Goal: Find specific page/section: Find specific page/section

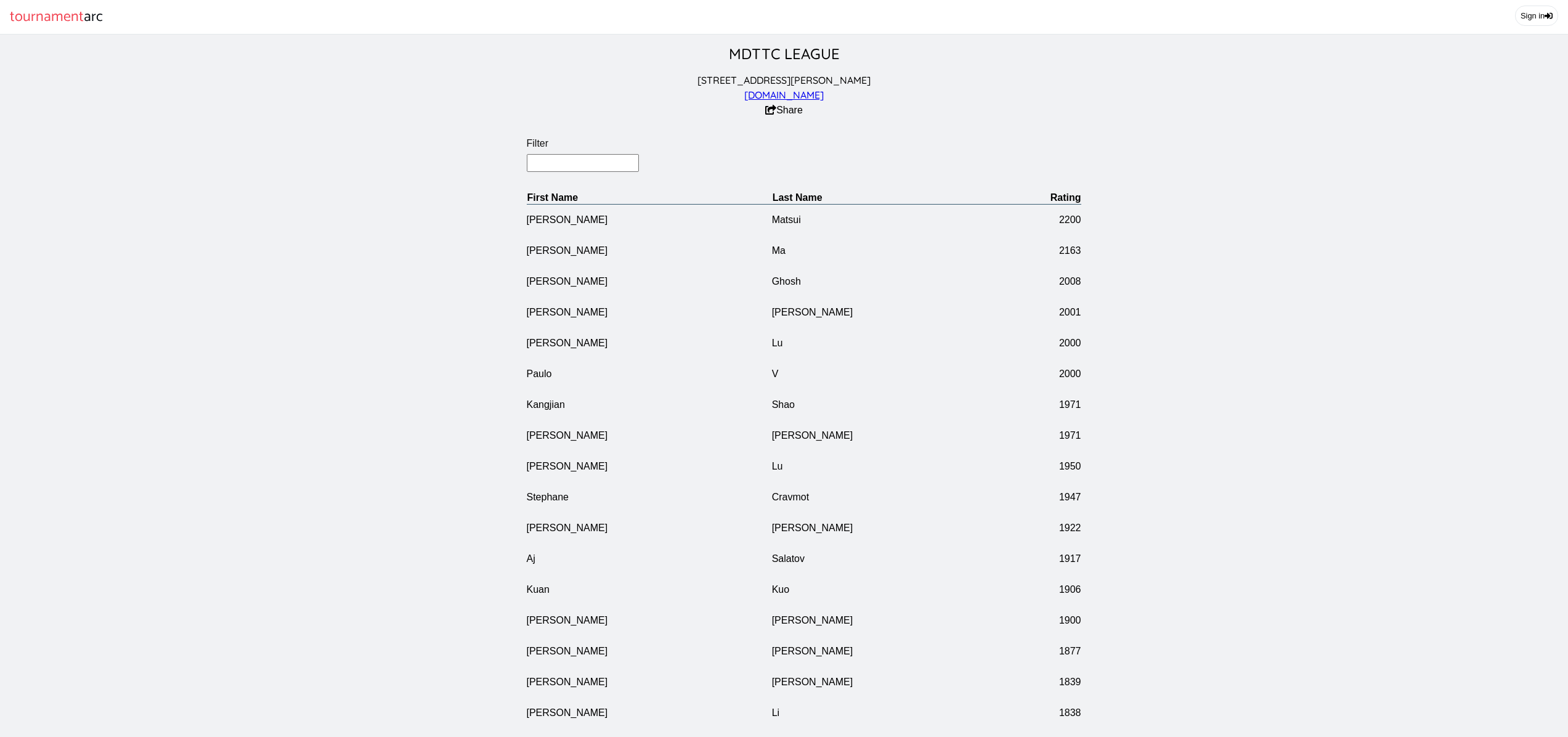
click at [548, 164] on input "Filter" at bounding box center [583, 163] width 113 height 18
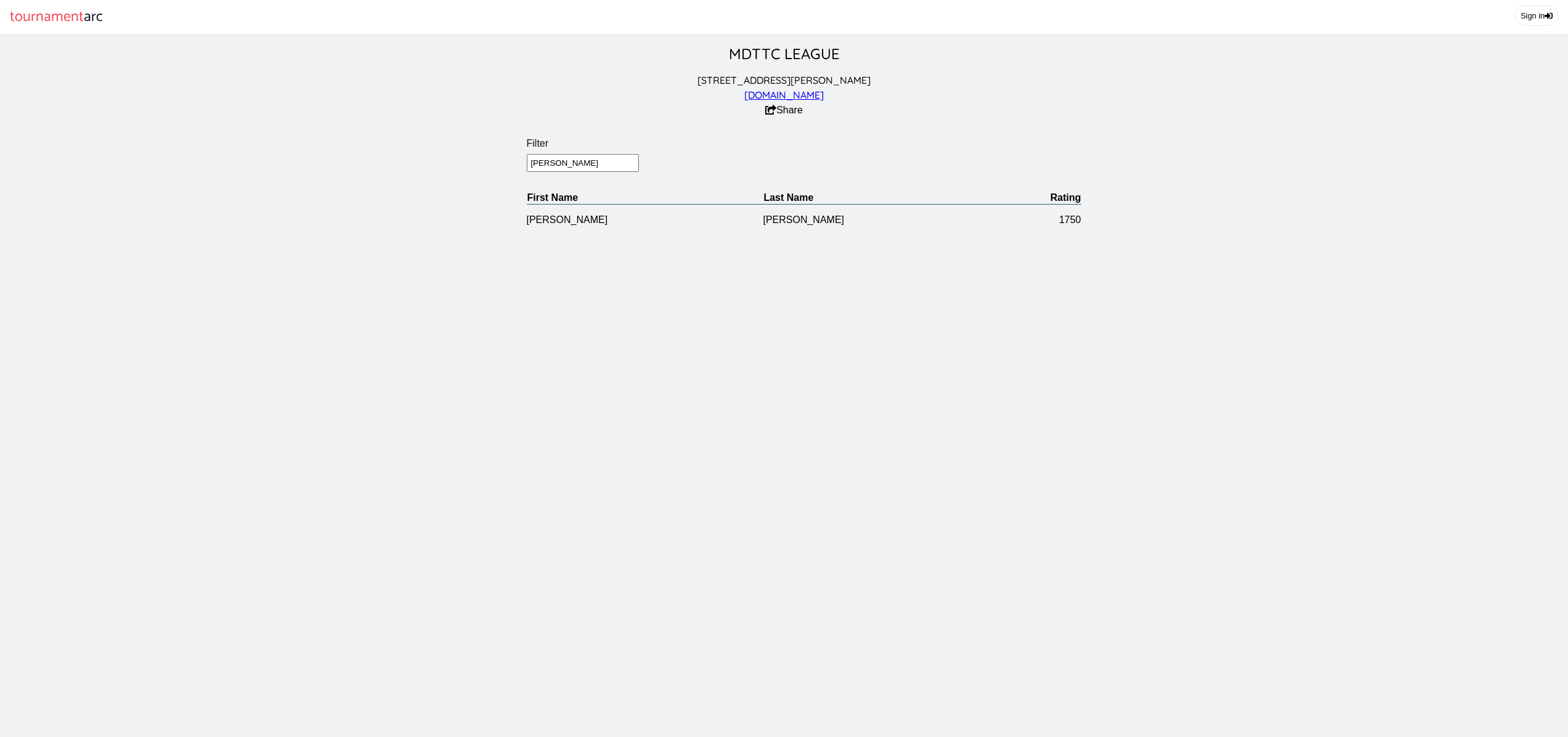
type input "[PERSON_NAME]"
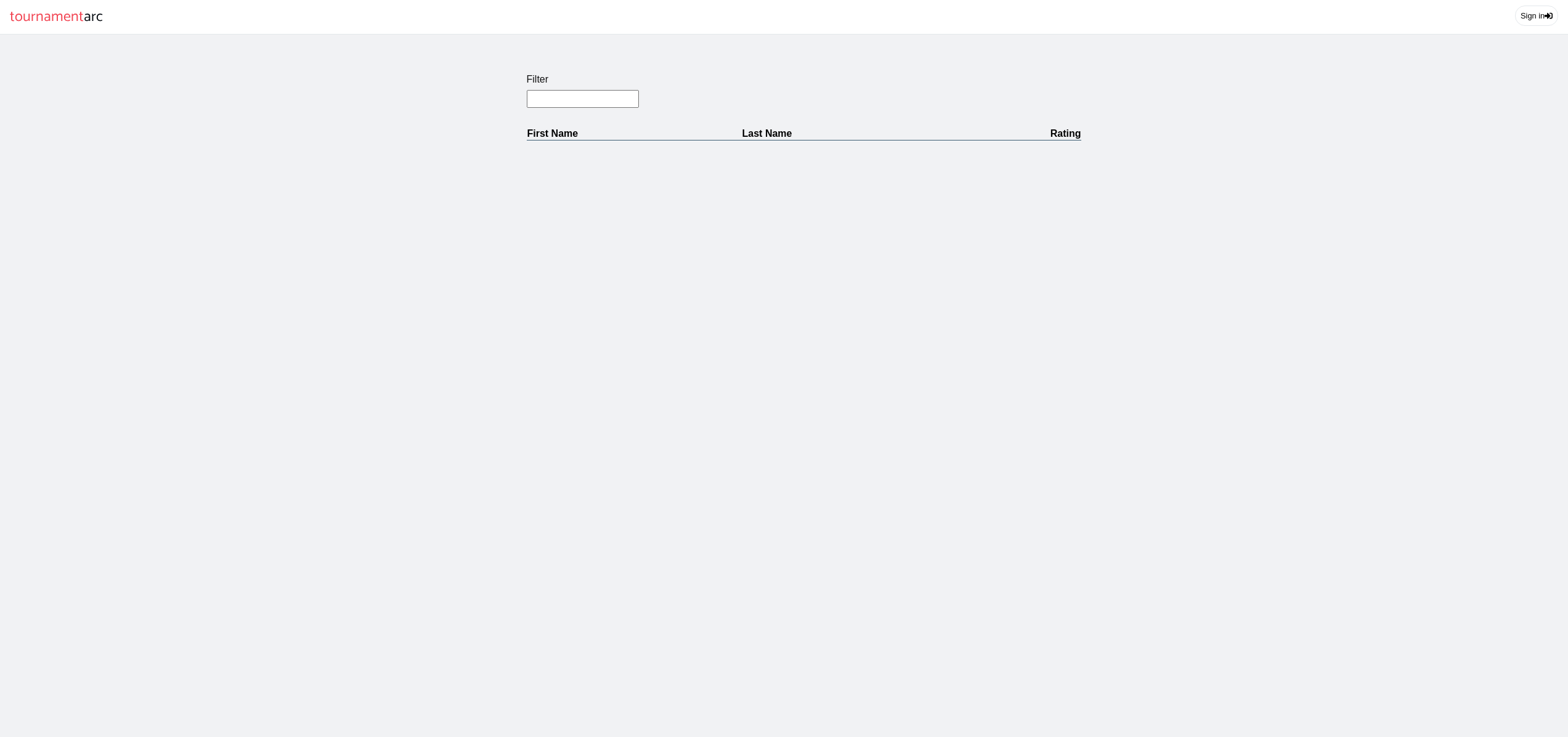
click at [588, 102] on section "Filter First Name Last Name Rating" at bounding box center [784, 97] width 1568 height 86
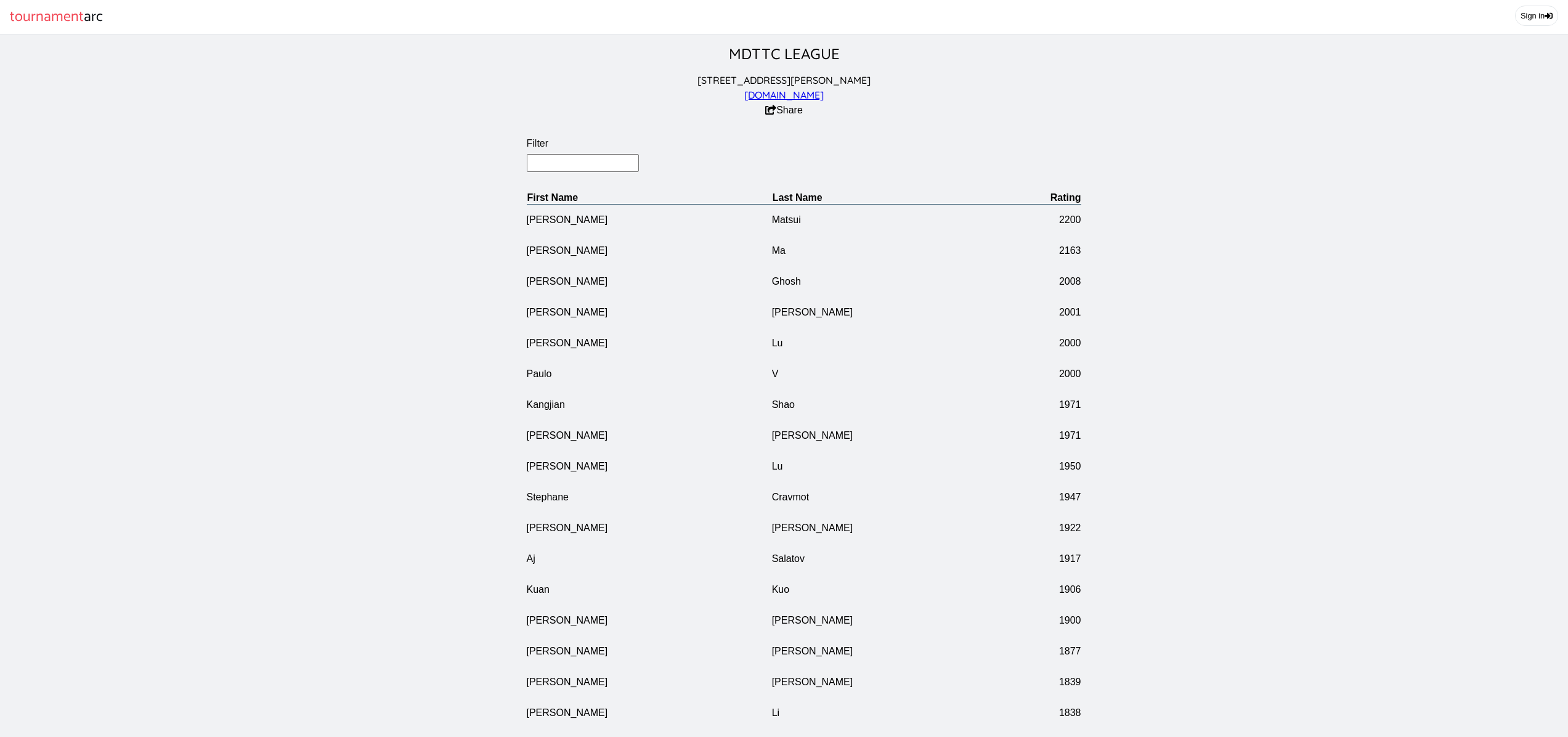
click at [591, 169] on input "Filter" at bounding box center [583, 163] width 113 height 18
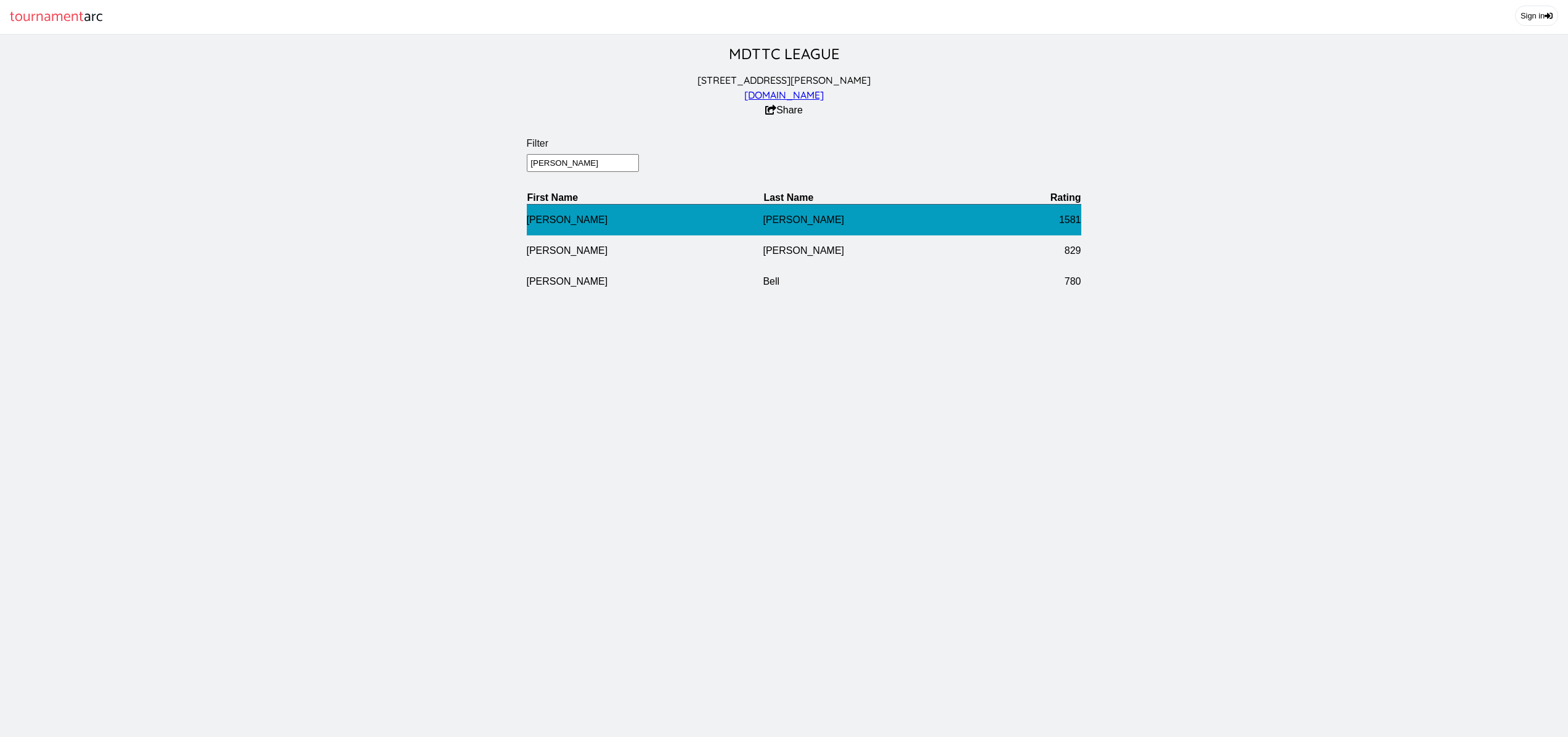
type input "[PERSON_NAME]"
click at [707, 218] on td "[PERSON_NAME]" at bounding box center [645, 219] width 236 height 31
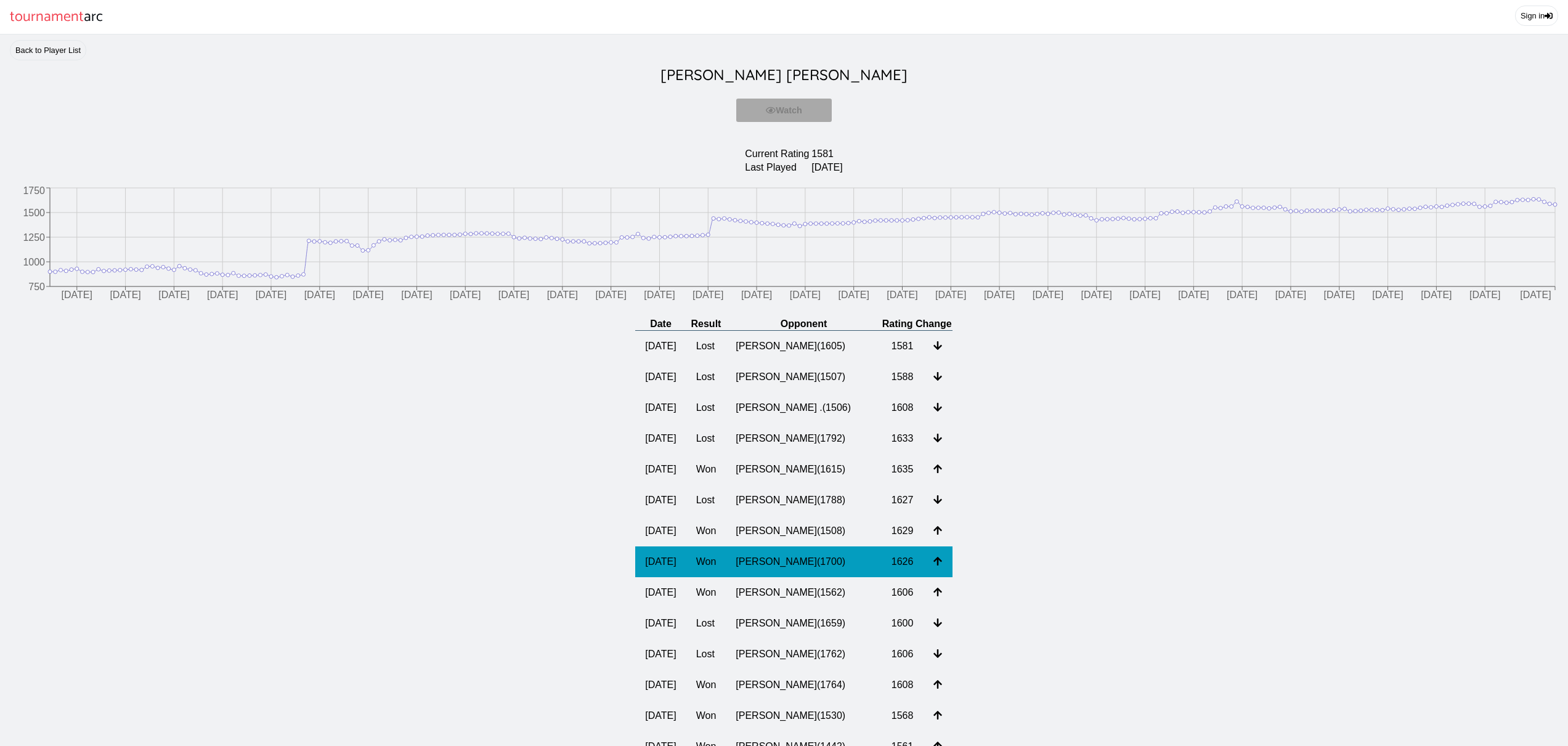
scroll to position [79, 0]
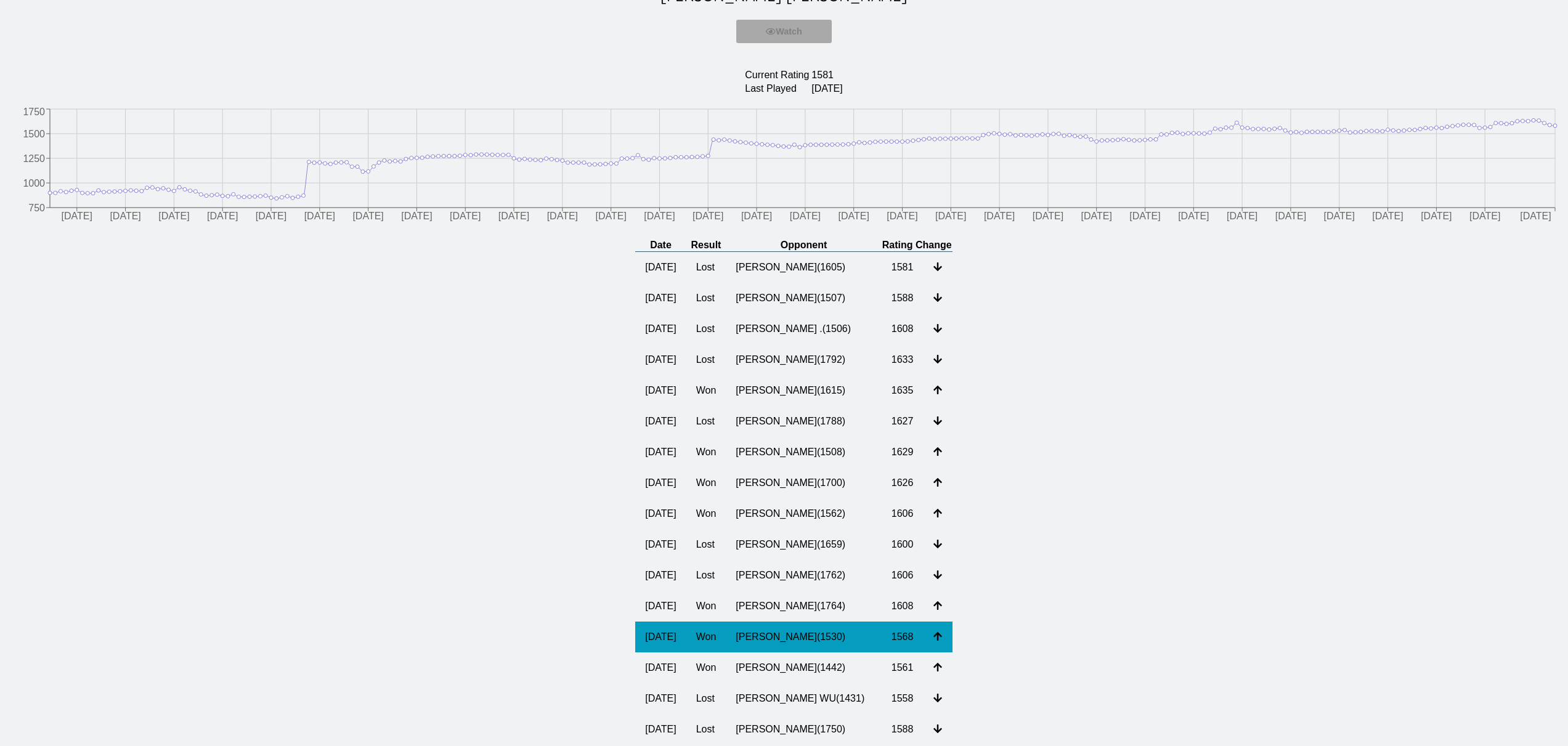
click at [793, 641] on td "[PERSON_NAME] ( 1530 )" at bounding box center [803, 637] width 156 height 31
